Goal: Transaction & Acquisition: Subscribe to service/newsletter

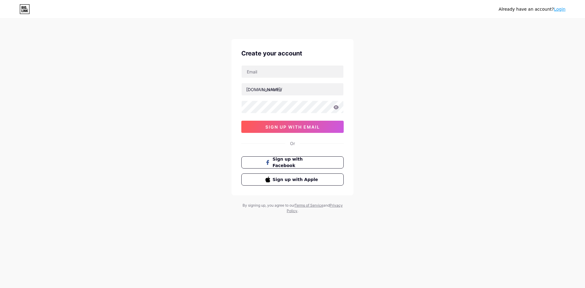
click at [289, 78] on div "[DOMAIN_NAME]/ sign up with email" at bounding box center [292, 99] width 102 height 68
click at [289, 73] on input "text" at bounding box center [292, 71] width 102 height 12
type input "[EMAIL_ADDRESS][DOMAIN_NAME]"
click at [288, 89] on input "text" at bounding box center [292, 89] width 102 height 12
type input "nerakaplayvip"
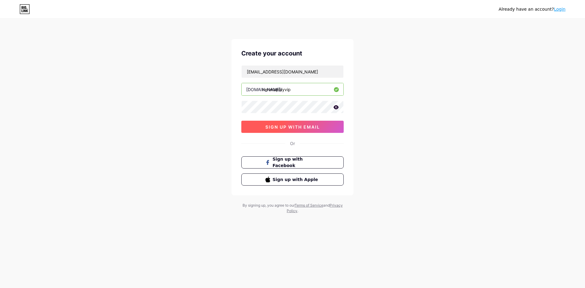
click at [246, 129] on button "sign up with email" at bounding box center [292, 127] width 102 height 12
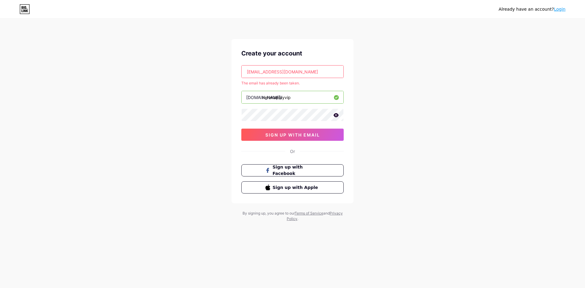
click at [336, 115] on icon at bounding box center [335, 115] width 5 height 4
click at [309, 70] on input "[EMAIL_ADDRESS][DOMAIN_NAME]" at bounding box center [292, 71] width 102 height 12
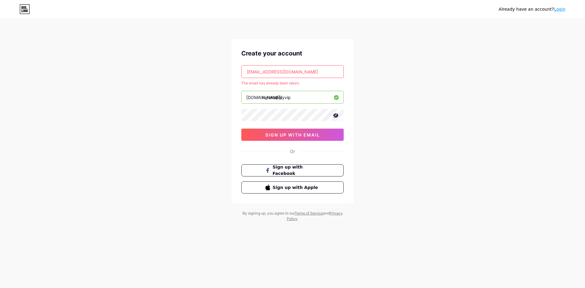
click at [309, 70] on input "[EMAIL_ADDRESS][DOMAIN_NAME]" at bounding box center [292, 71] width 102 height 12
drag, startPoint x: 375, startPoint y: 127, endPoint x: 370, endPoint y: 130, distance: 5.7
click at [375, 127] on div "Already have an account? Login Create your account [EMAIL_ADDRESS][DOMAIN_NAME]…" at bounding box center [292, 120] width 585 height 241
